Goal: Information Seeking & Learning: Check status

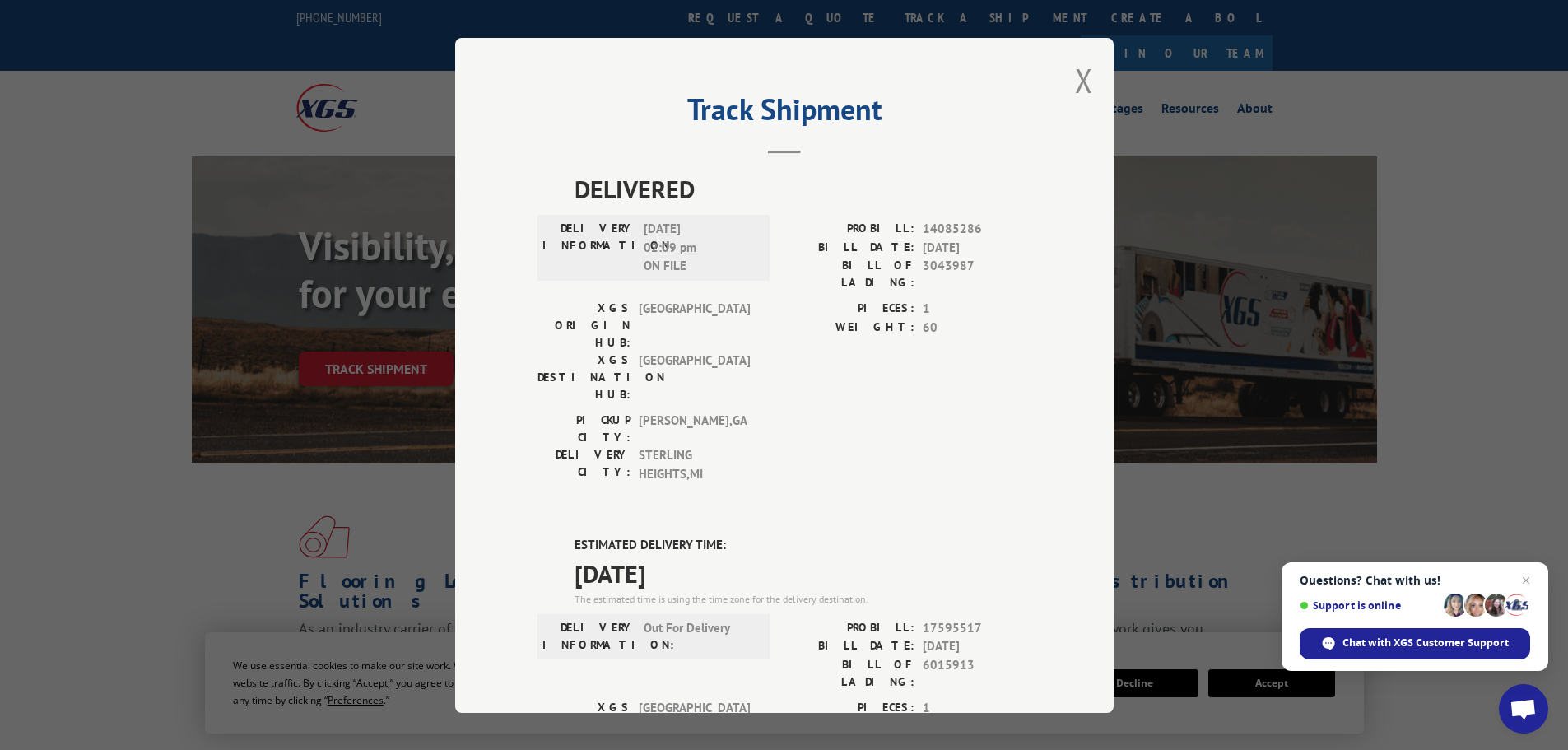
scroll to position [247, 0]
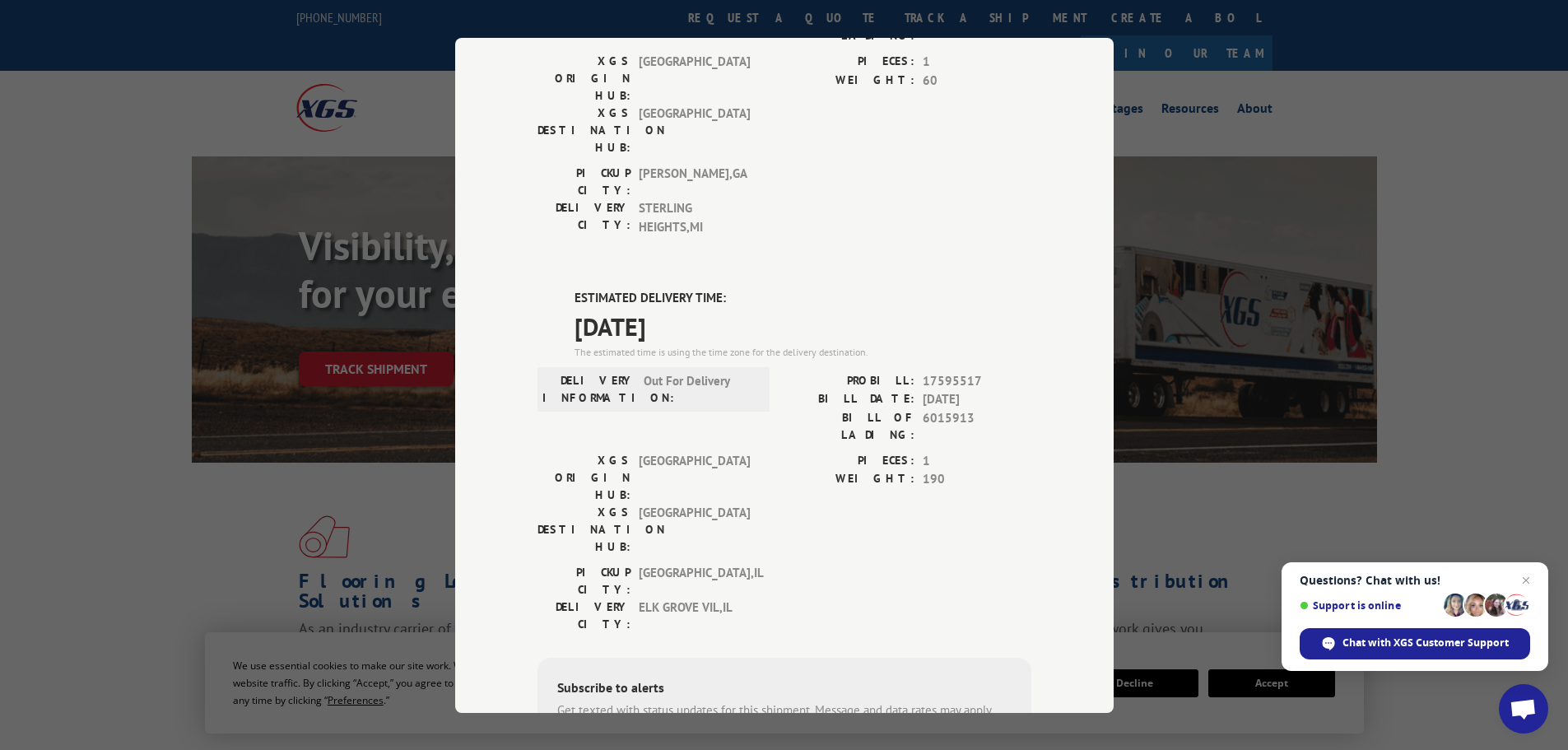
click at [239, 478] on div "Track Shipment DELIVERED DELIVERY INFORMATION: [DATE] 02:09 pm ON FILE PROBILL:…" at bounding box center [784, 375] width 1568 height 750
click at [1260, 486] on div "Track Shipment DELIVERED DELIVERY INFORMATION: [DATE] 02:09 pm ON FILE PROBILL:…" at bounding box center [784, 375] width 1568 height 750
click at [1260, 486] on div "Track Shipment DELIVERED DELIVERY INFORMATION: [DATE] 02:09 pm ON FILE PROBILL:…" at bounding box center [784, 375] width 1568 height 750
drag, startPoint x: 1256, startPoint y: 486, endPoint x: 1182, endPoint y: 70, distance: 422.5
click at [1196, 69] on div "Track Shipment DELIVERED DELIVERY INFORMATION: [DATE] 02:09 pm ON FILE PROBILL:…" at bounding box center [784, 375] width 1568 height 750
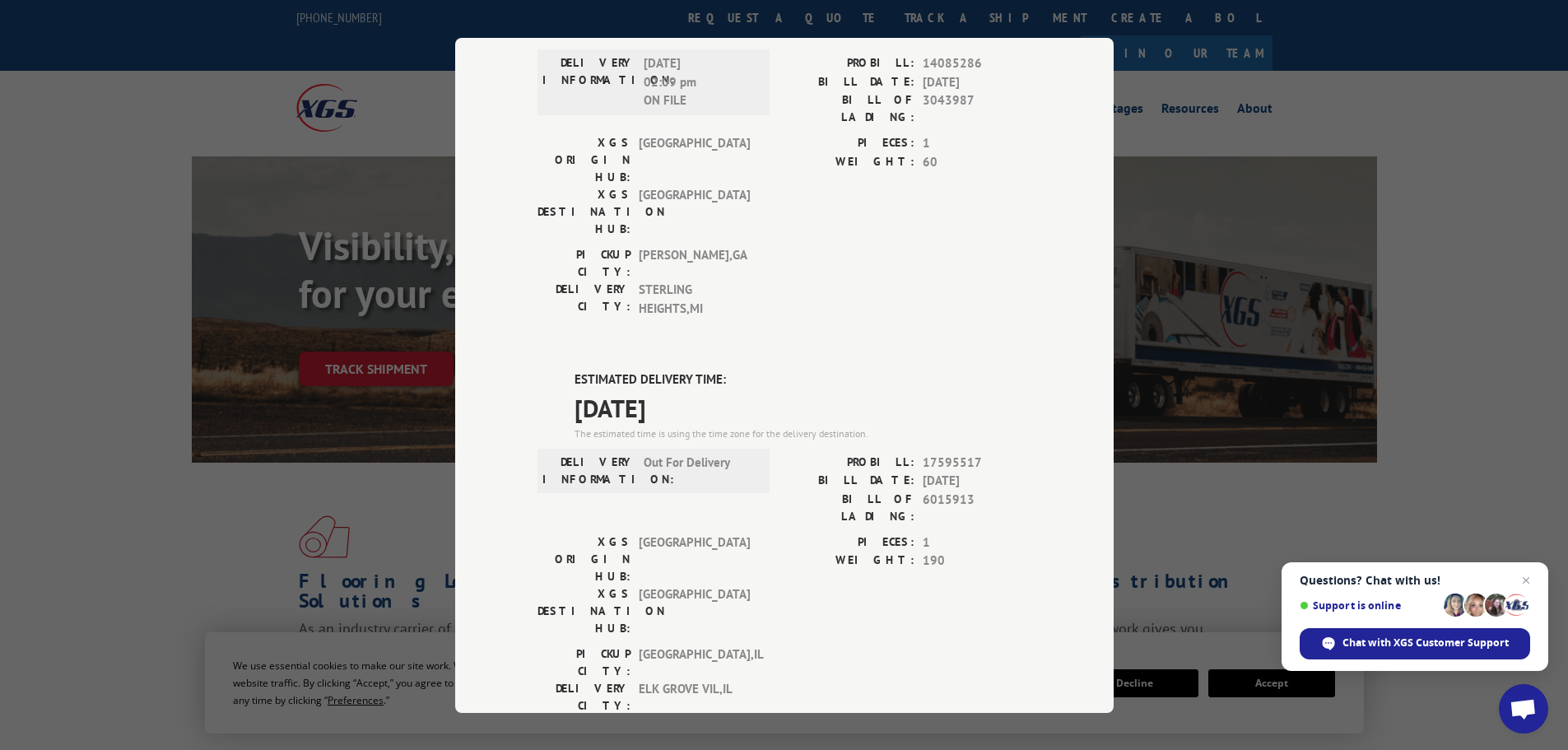
scroll to position [0, 0]
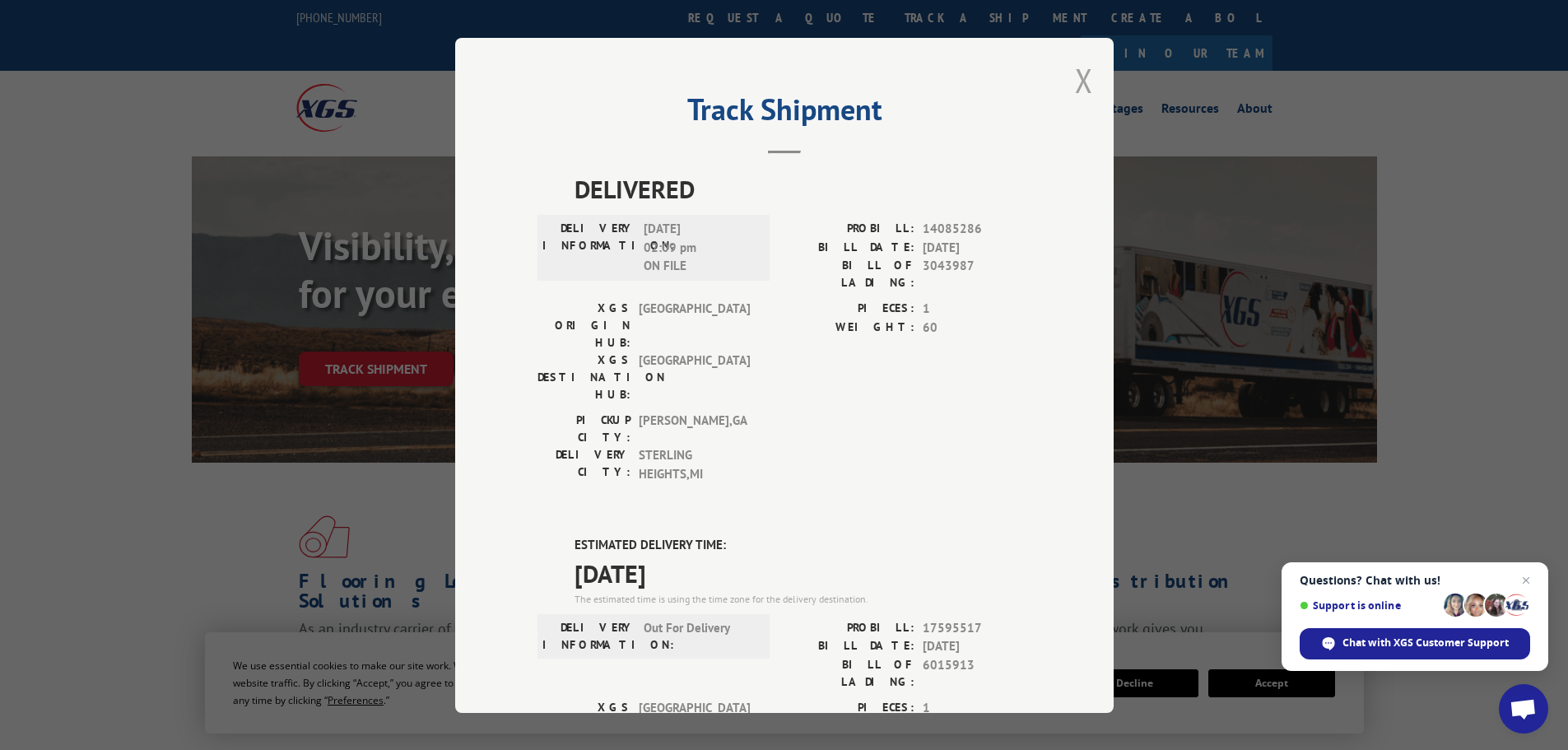
click at [1077, 80] on button "Close modal" at bounding box center [1084, 80] width 18 height 44
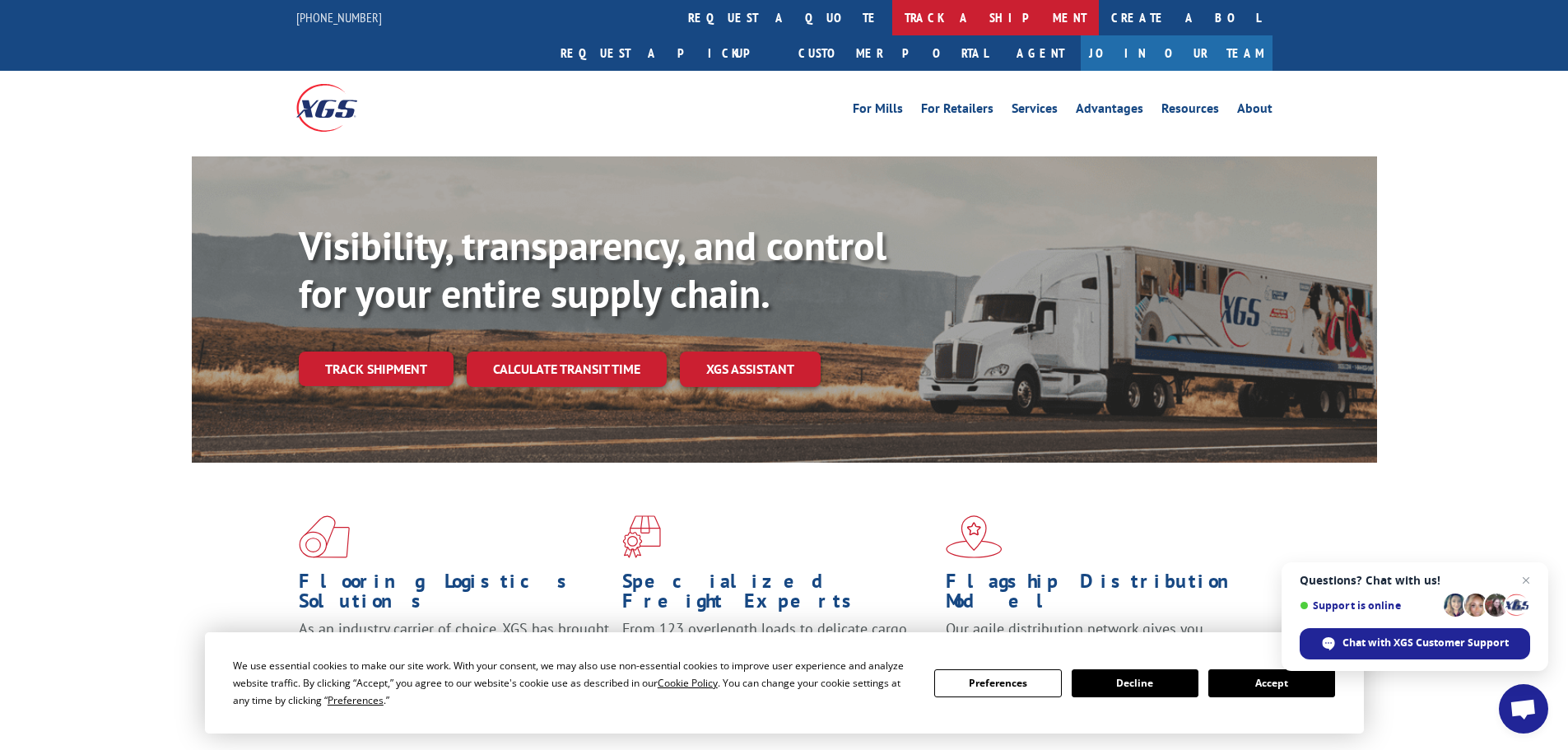
click at [893, 16] on link "track a shipment" at bounding box center [996, 18] width 207 height 35
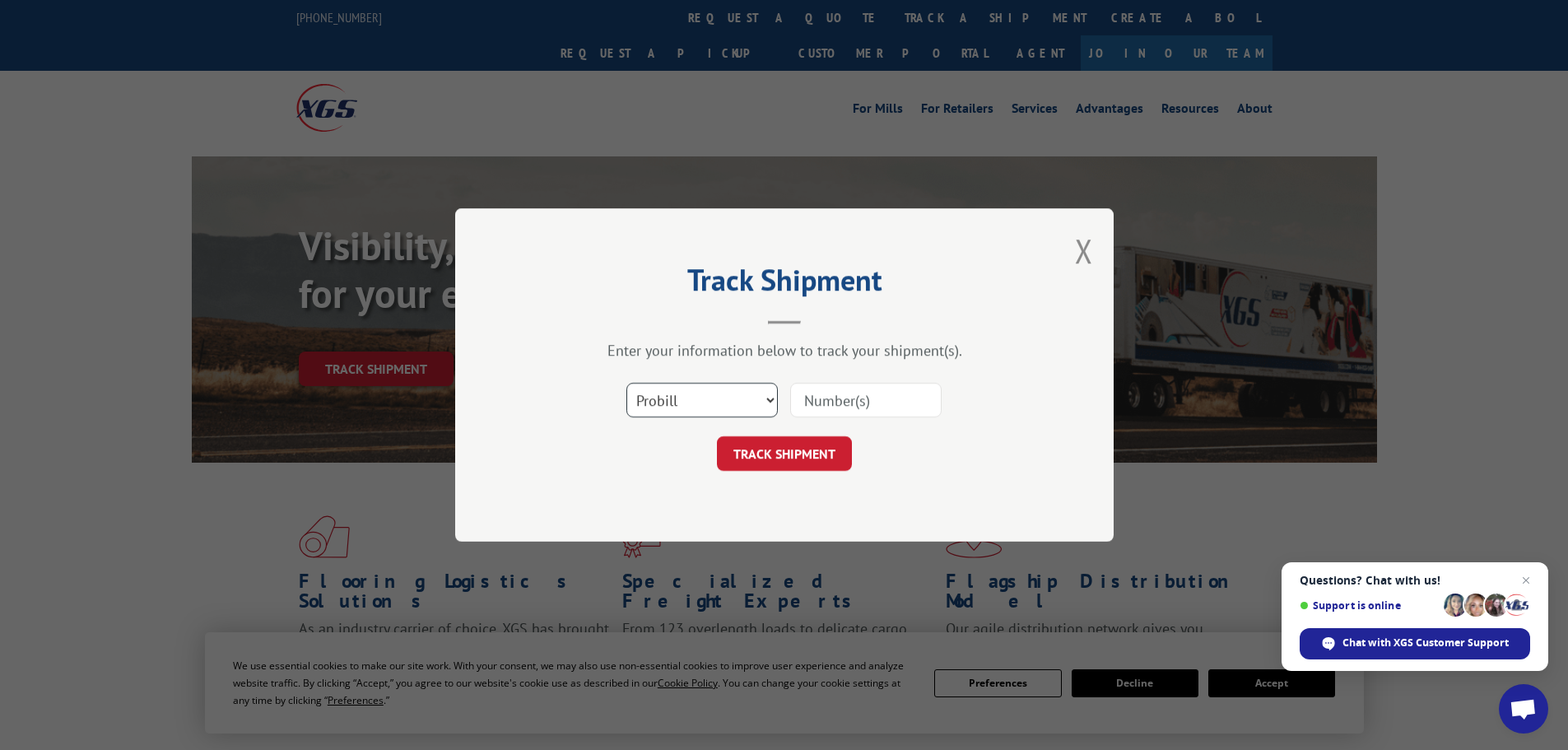
click at [681, 416] on select "Select category... Probill BOL PO" at bounding box center [701, 400] width 152 height 34
select select "po"
click at [626, 383] on select "Select category... Probill BOL PO" at bounding box center [701, 400] width 152 height 34
click at [809, 400] on input at bounding box center [866, 400] width 152 height 34
paste input "64503086"
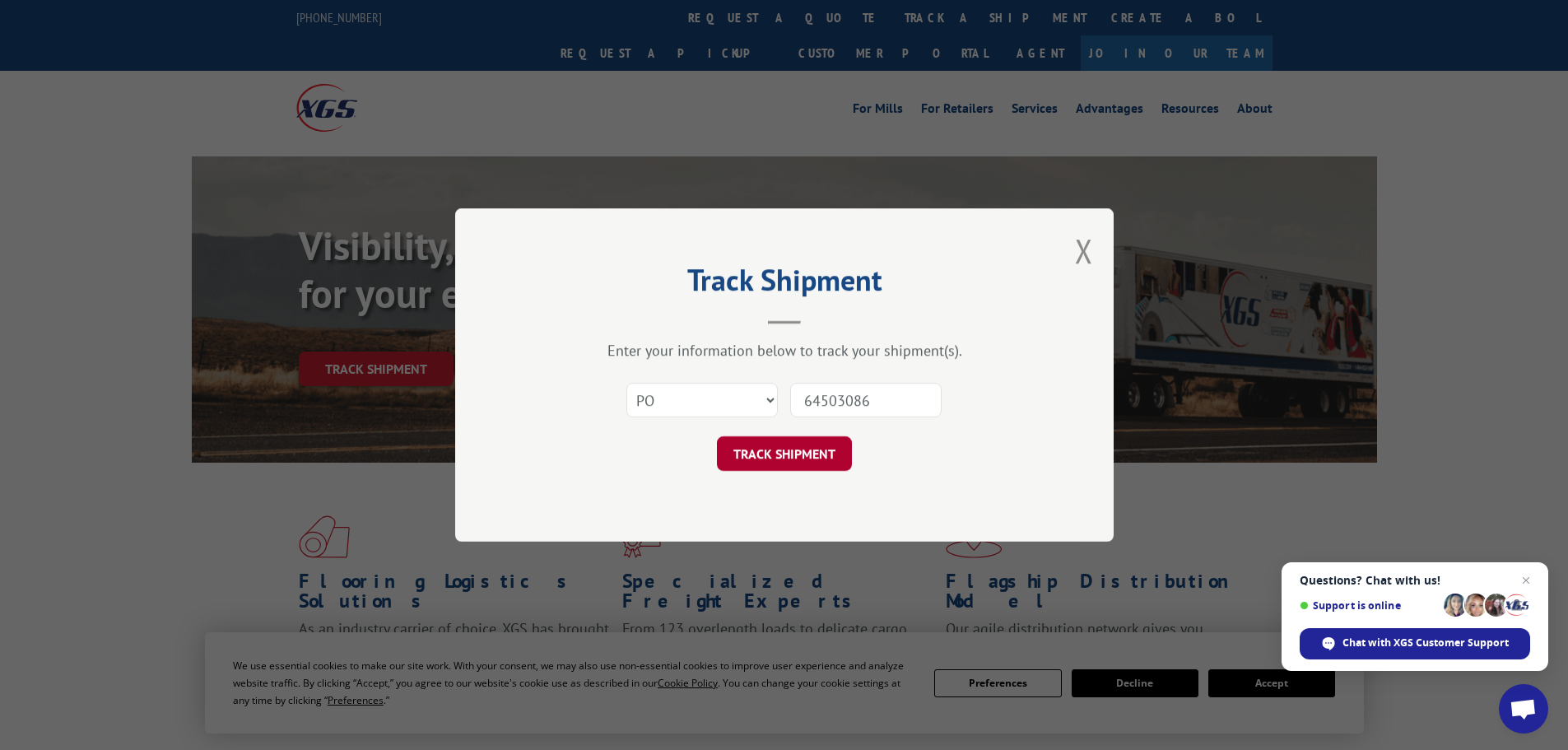
type input "64503086"
click at [794, 448] on button "TRACK SHIPMENT" at bounding box center [784, 453] width 135 height 34
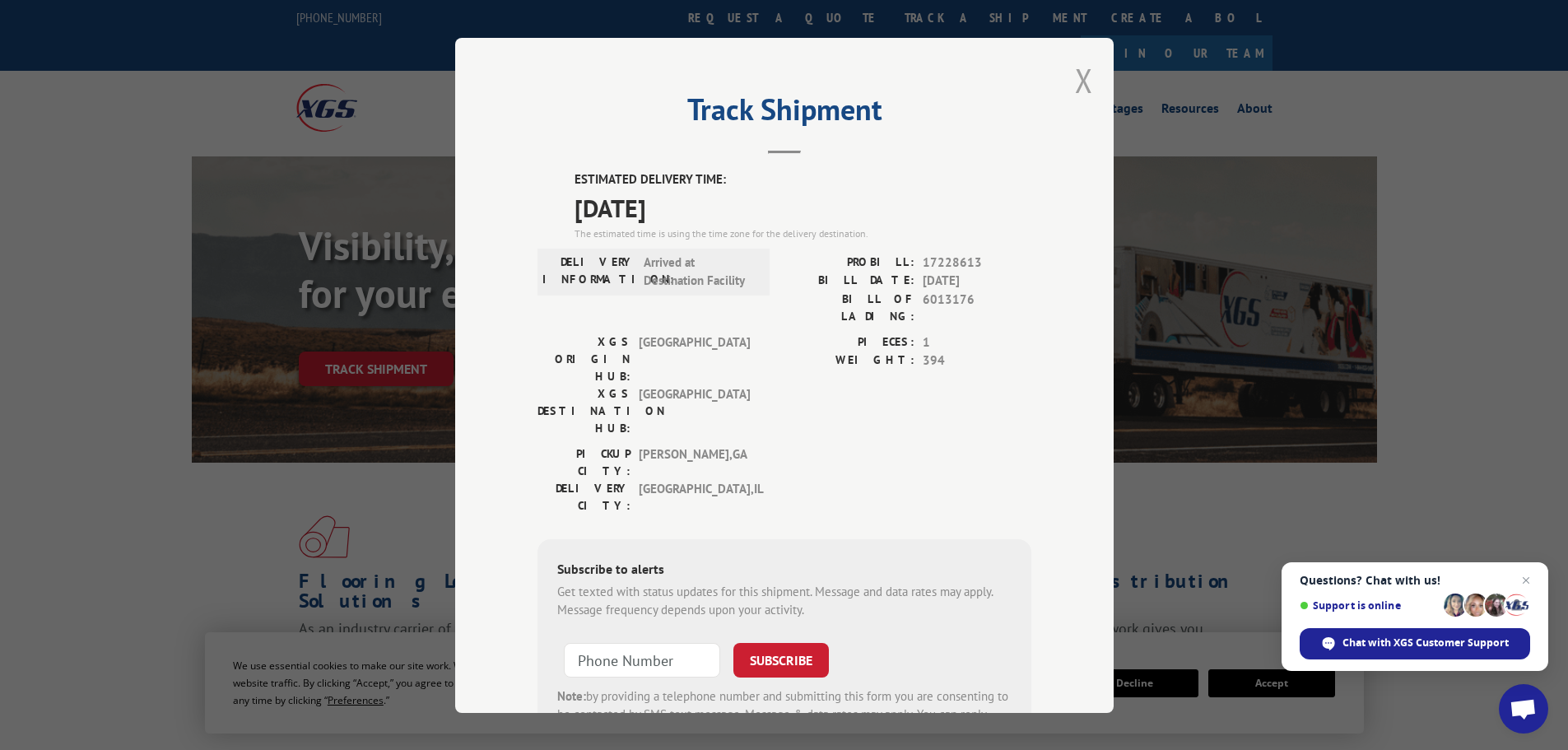
click at [1079, 67] on button "Close modal" at bounding box center [1084, 80] width 18 height 44
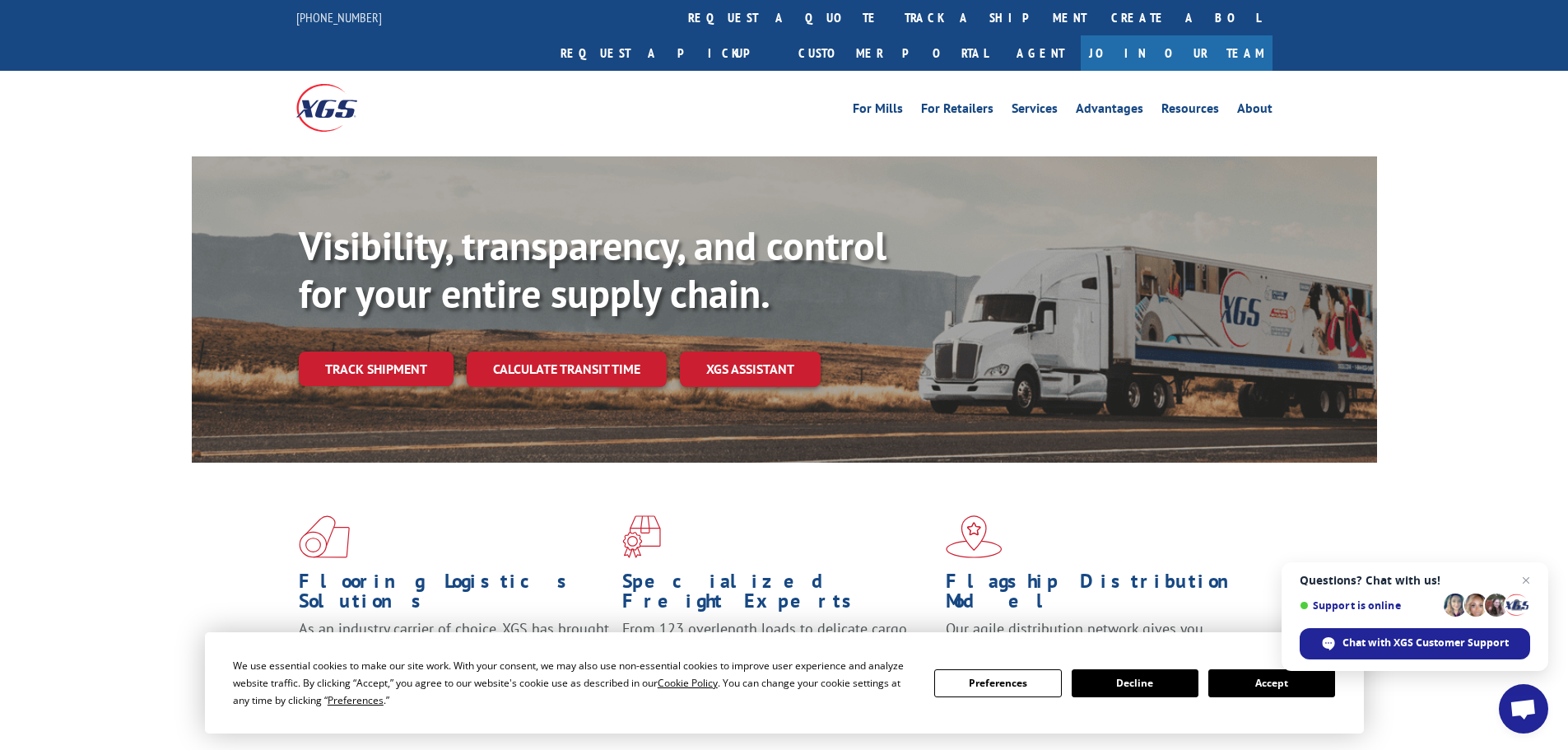
click at [893, 17] on link "track a shipment" at bounding box center [996, 18] width 207 height 35
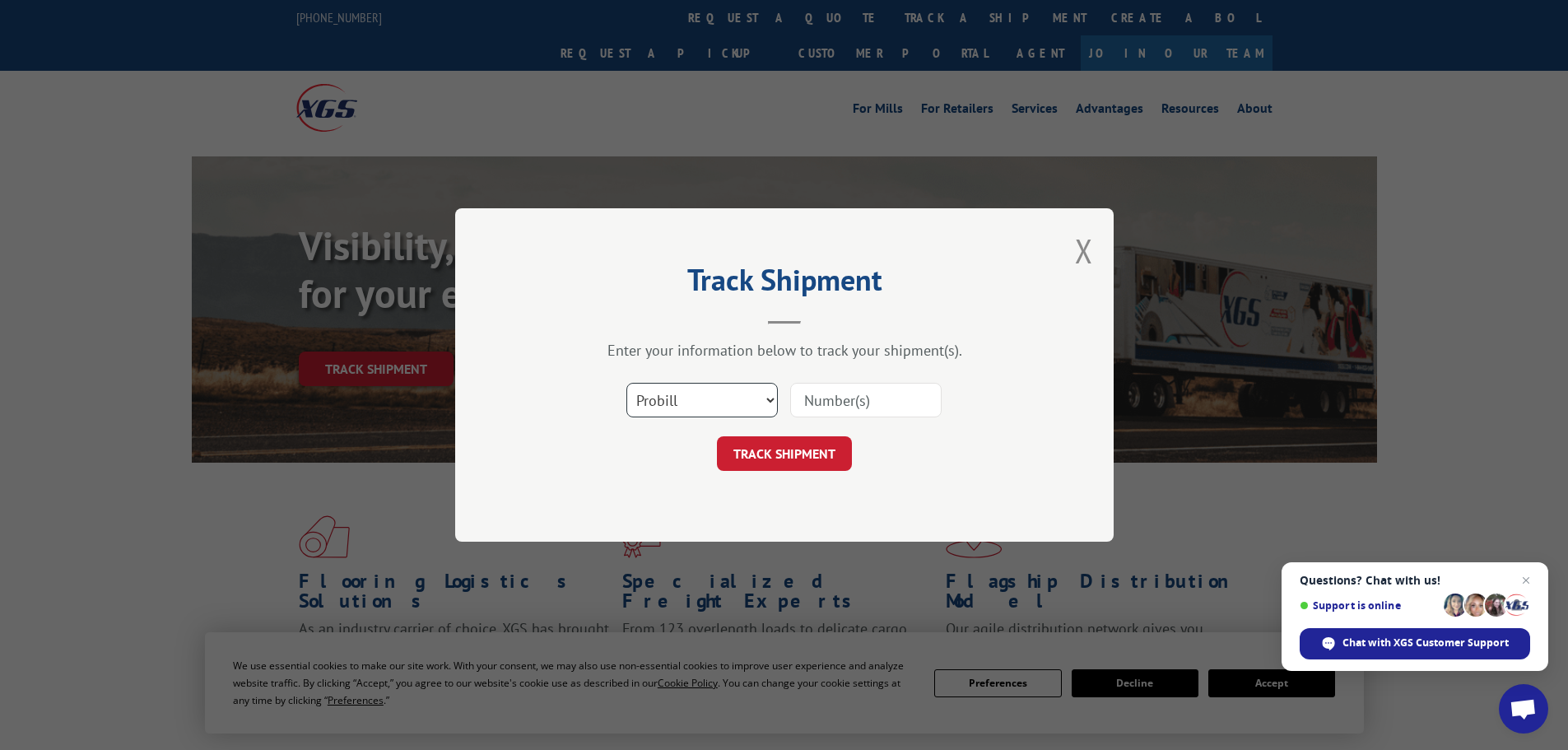
click at [700, 402] on select "Select category... Probill BOL PO" at bounding box center [701, 400] width 152 height 34
select select "po"
click at [626, 383] on select "Select category... Probill BOL PO" at bounding box center [701, 400] width 152 height 34
click at [817, 396] on input at bounding box center [866, 400] width 152 height 34
paste input "64503141"
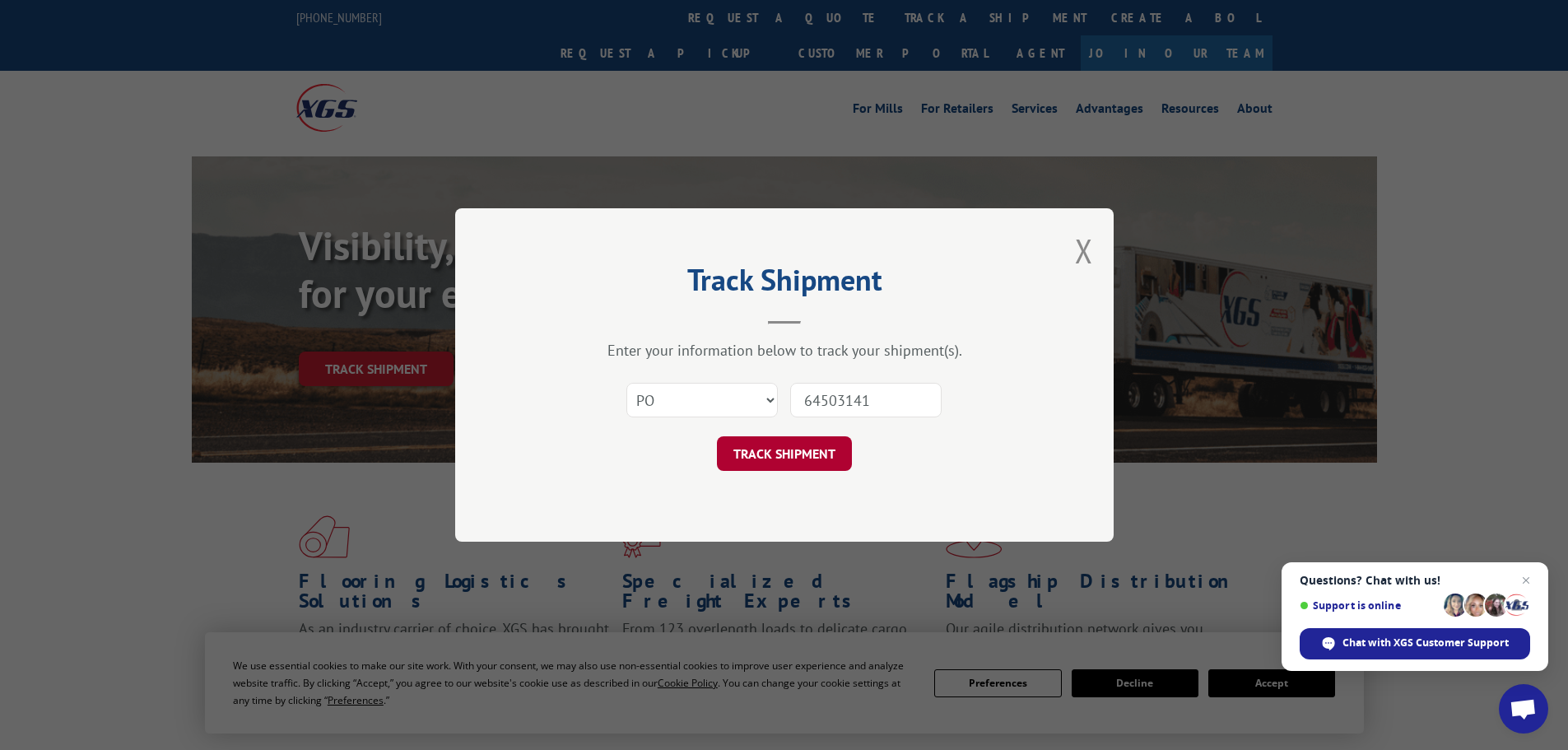
type input "64503141"
click at [800, 453] on button "TRACK SHIPMENT" at bounding box center [784, 453] width 135 height 34
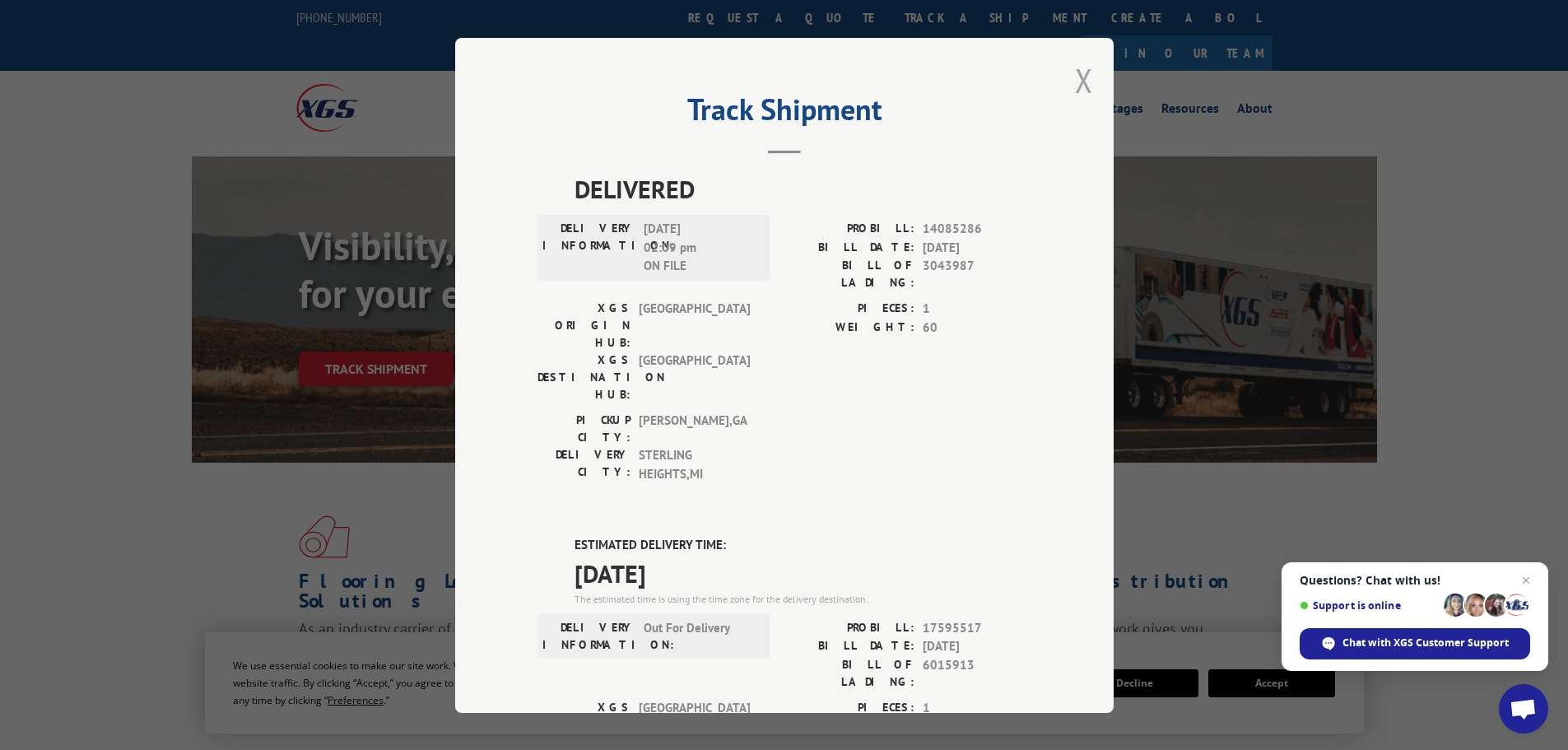
click at [1079, 80] on button "Close modal" at bounding box center [1084, 80] width 18 height 44
